Goal: Information Seeking & Learning: Learn about a topic

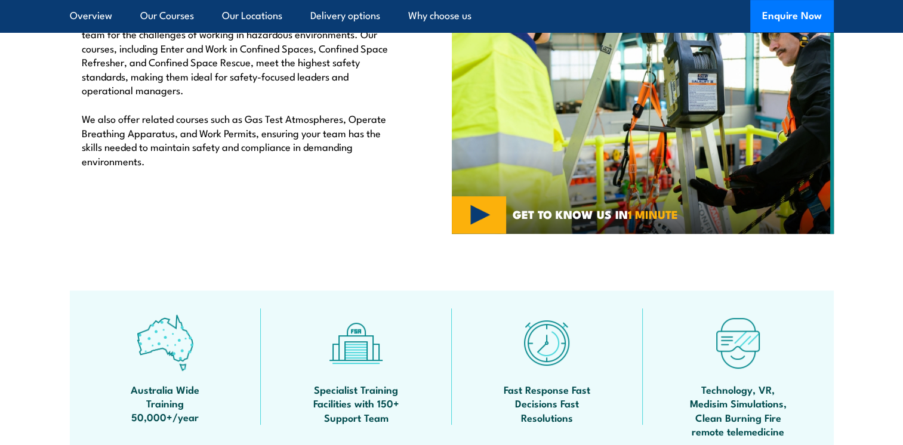
scroll to position [537, 0]
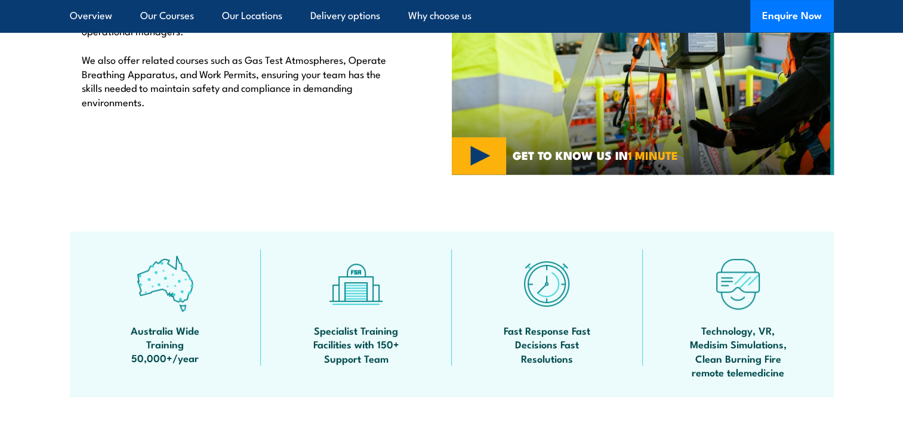
drag, startPoint x: 158, startPoint y: 307, endPoint x: 163, endPoint y: 311, distance: 6.8
click at [158, 307] on img at bounding box center [165, 284] width 57 height 57
click at [158, 344] on span "Australia Wide Training 50,000+/year" at bounding box center [165, 345] width 107 height 42
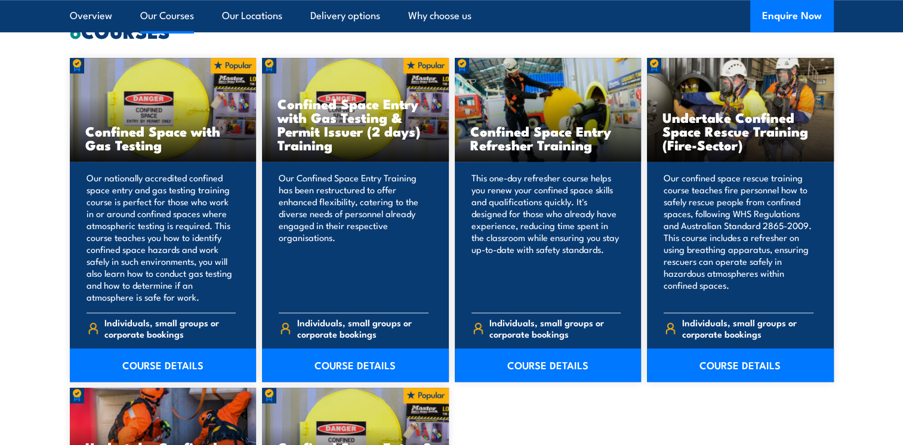
scroll to position [955, 0]
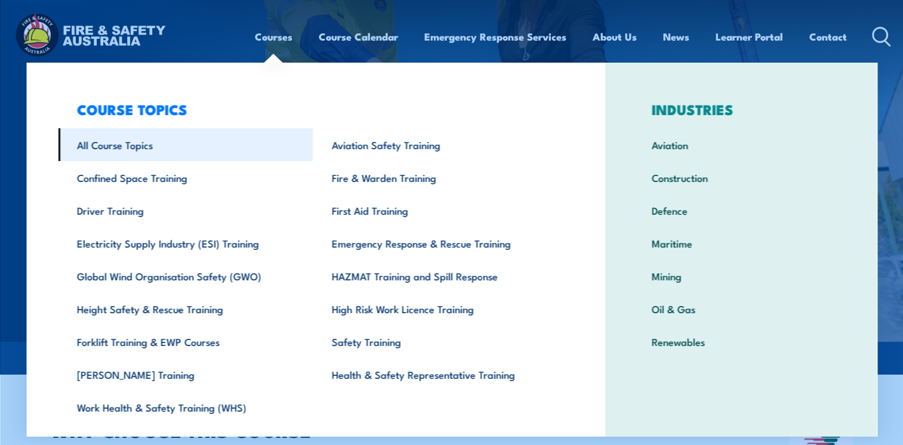
click at [125, 144] on link "All Course Topics" at bounding box center [185, 144] width 255 height 33
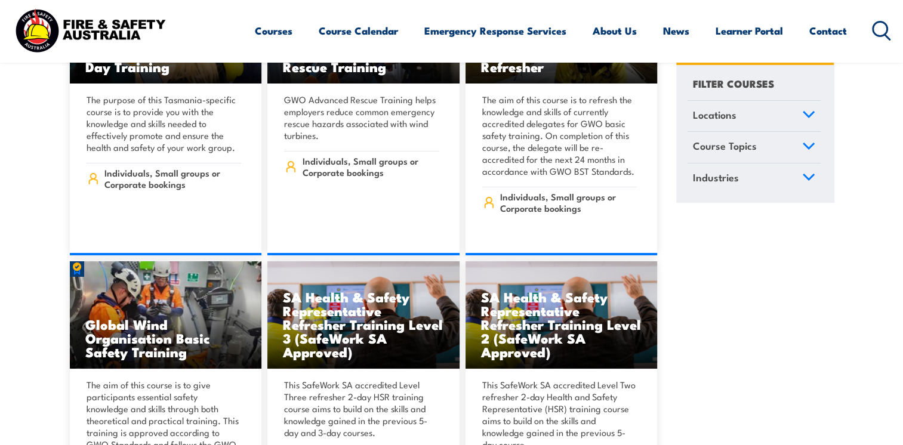
scroll to position [4299, 0]
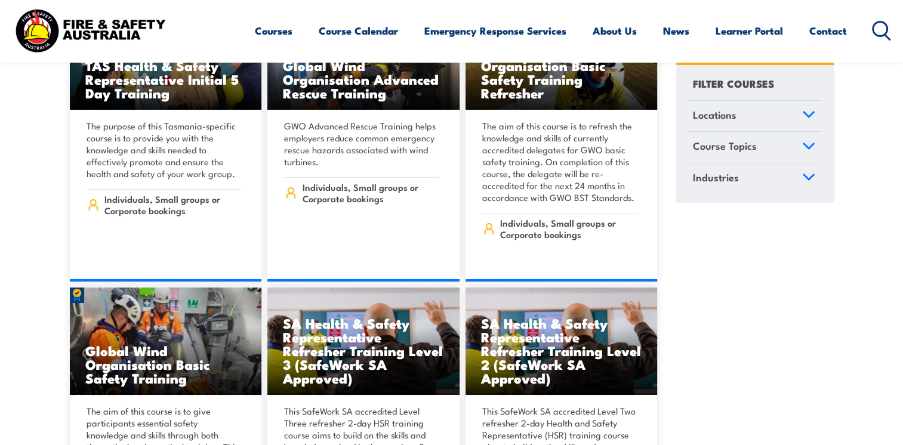
drag, startPoint x: 759, startPoint y: 375, endPoint x: 729, endPoint y: 176, distance: 201.6
drag, startPoint x: 729, startPoint y: 176, endPoint x: 740, endPoint y: 137, distance: 39.9
click at [740, 137] on link "Course Topics" at bounding box center [754, 148] width 133 height 31
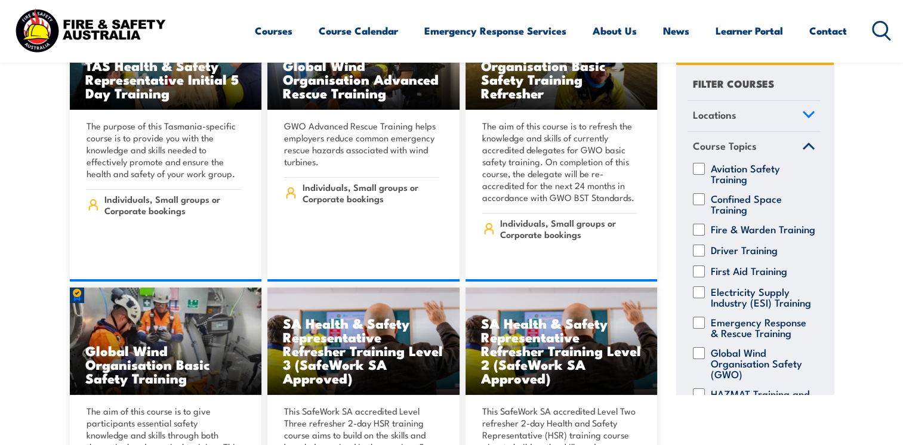
click at [735, 236] on label "Fire & Warden Training" at bounding box center [763, 230] width 104 height 12
click at [705, 236] on input "Fire & Warden Training" at bounding box center [699, 230] width 12 height 12
checkbox input "true"
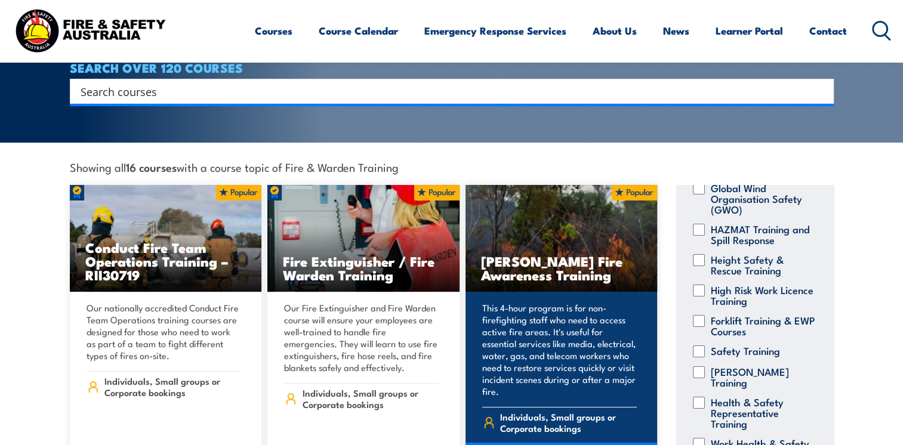
scroll to position [239, 0]
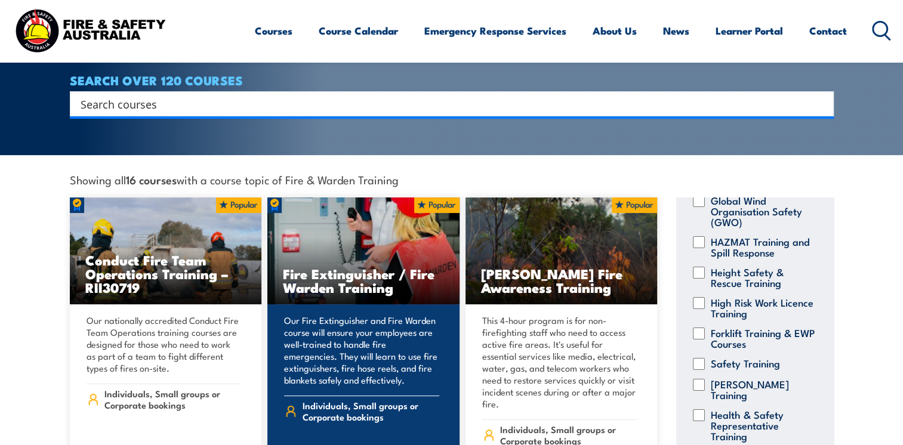
click at [391, 330] on p "Our Fire Extinguisher and Fire Warden course will ensure your employees are wel…" at bounding box center [361, 351] width 155 height 72
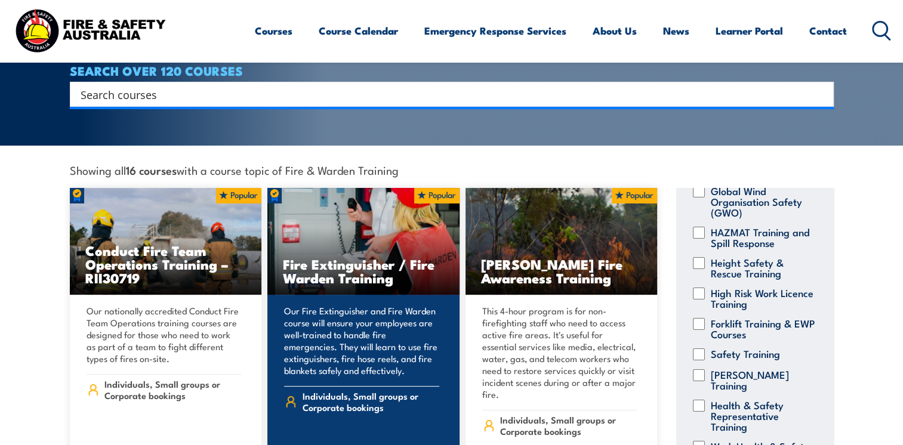
scroll to position [358, 0]
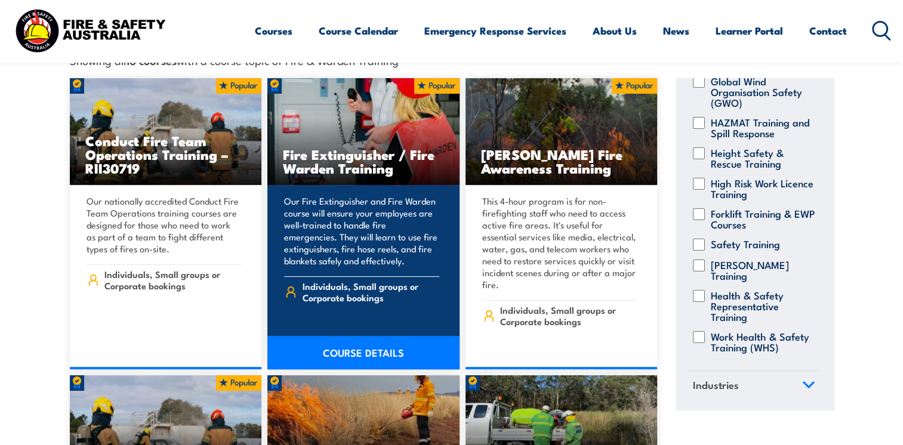
click at [381, 343] on link "COURSE DETAILS" at bounding box center [363, 352] width 192 height 33
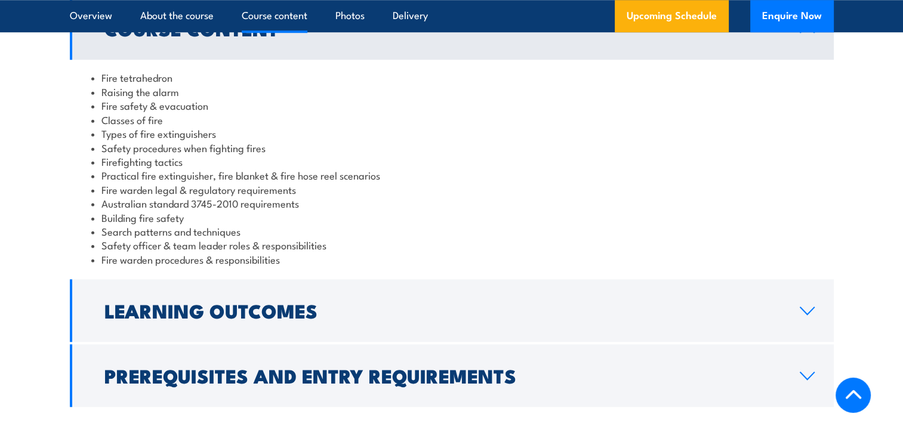
scroll to position [955, 0]
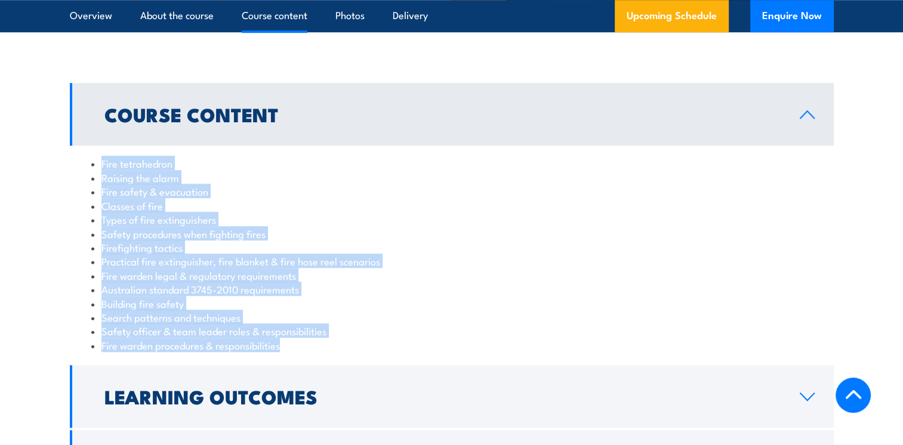
drag, startPoint x: 296, startPoint y: 346, endPoint x: 92, endPoint y: 166, distance: 272.0
click at [92, 166] on ul "Fire tetrahedron Raising the alarm Fire safety & evacuation Classes of fire Typ…" at bounding box center [451, 254] width 721 height 196
copy ul "Fire tetrahedron Raising the alarm Fire safety & evacuation Classes of fire Typ…"
